Goal: Task Accomplishment & Management: Use online tool/utility

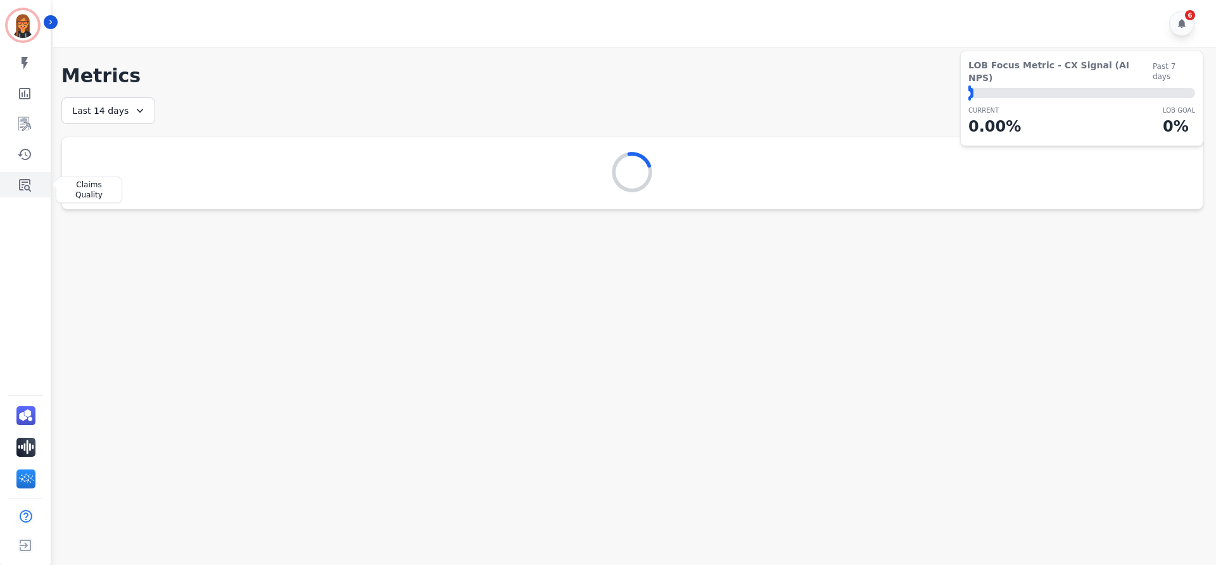
click at [27, 187] on icon "Sidebar" at bounding box center [24, 184] width 15 height 15
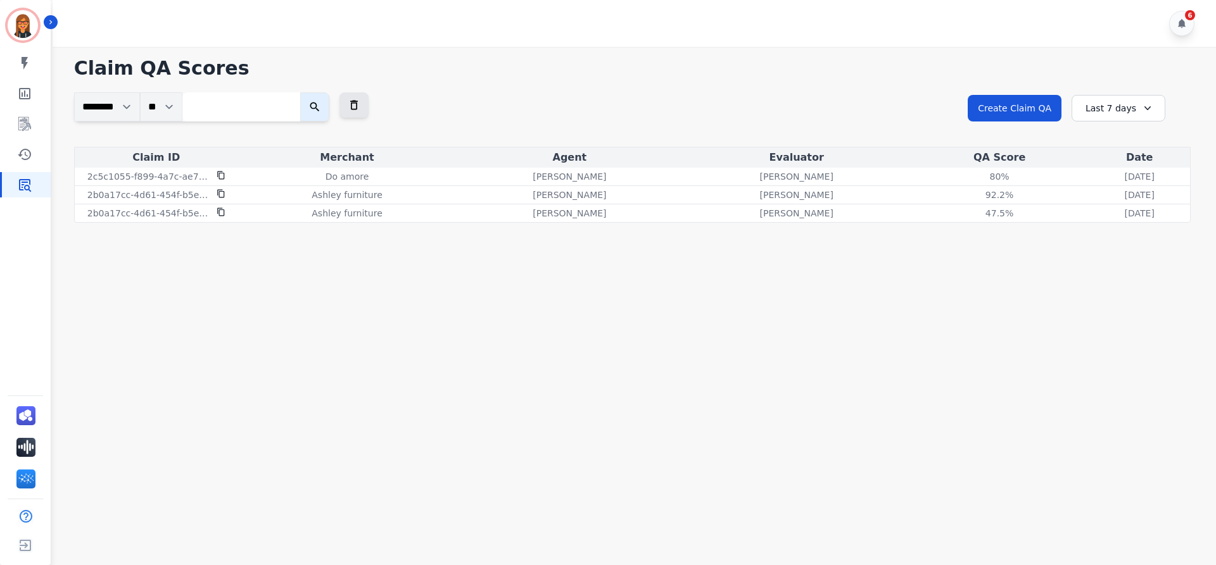
click at [1141, 109] on icon at bounding box center [1147, 108] width 13 height 13
click at [1113, 226] on li "Last 90 days" at bounding box center [1126, 231] width 63 height 13
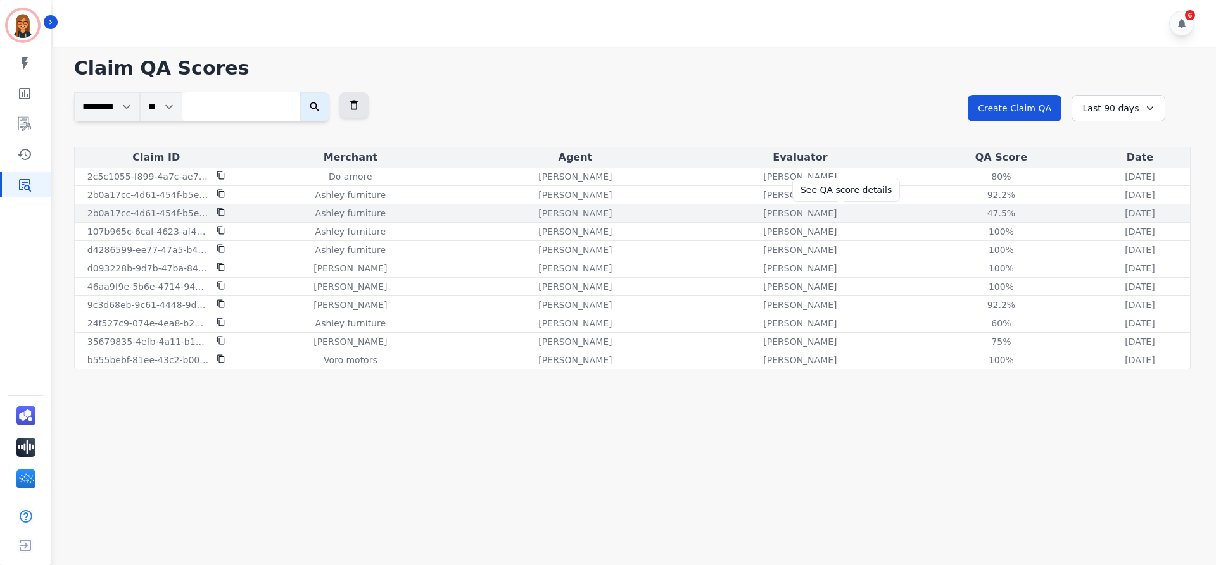
click at [972, 211] on div "47.5%" at bounding box center [1000, 213] width 57 height 13
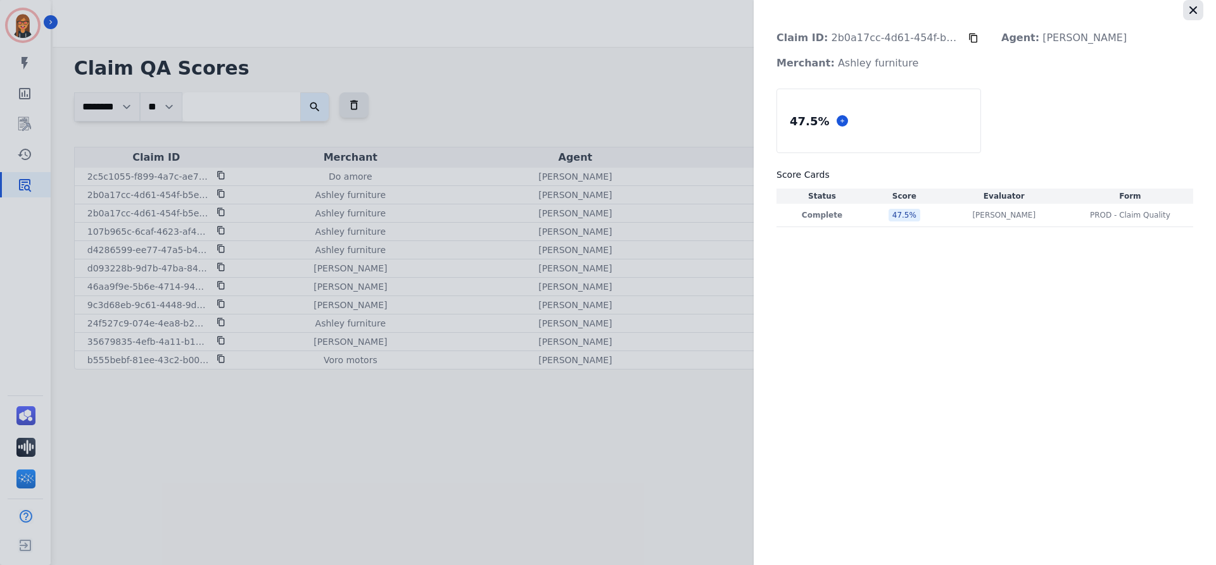
click at [1199, 12] on button "button" at bounding box center [1193, 10] width 20 height 20
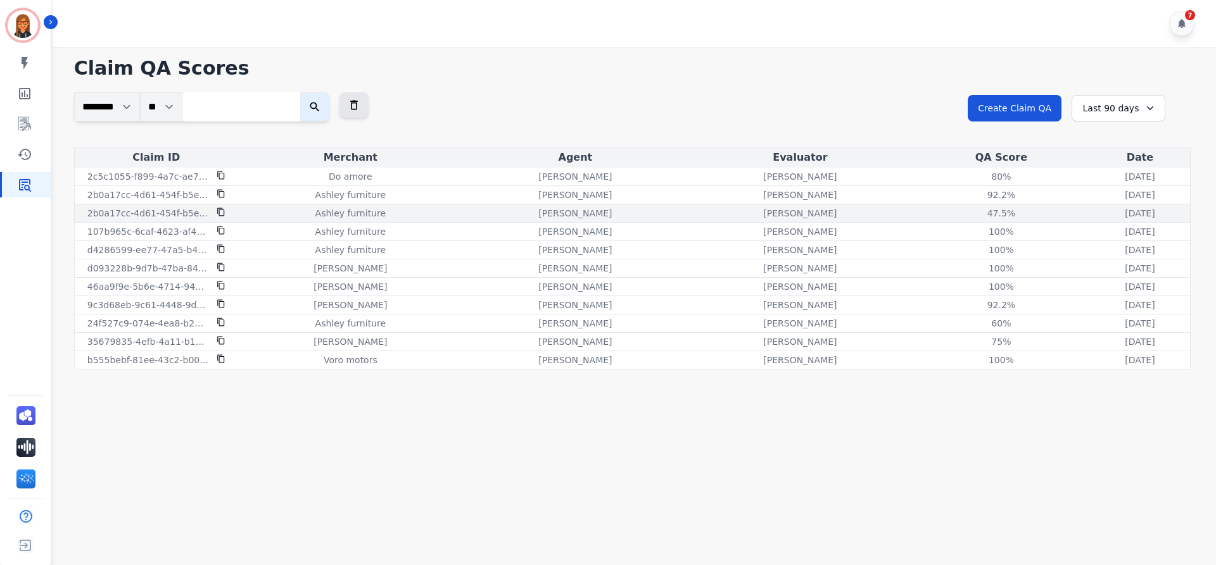
click at [222, 210] on icon at bounding box center [220, 212] width 7 height 8
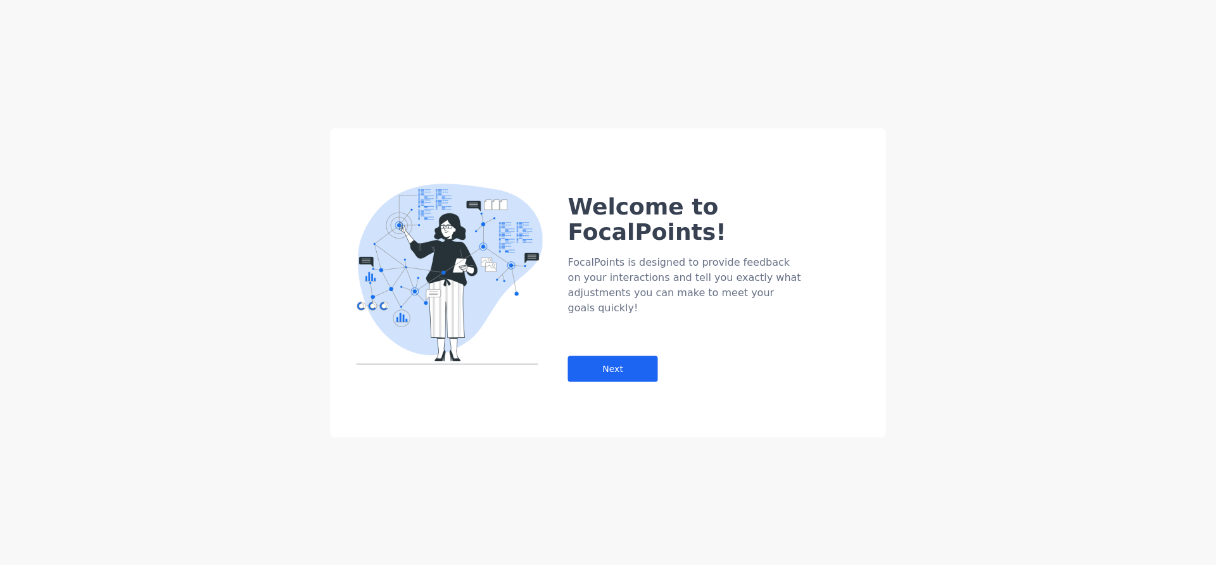
click at [845, 213] on div "Welcome to FocalPoints!" at bounding box center [715, 219] width 295 height 51
